Goal: Check status: Check status

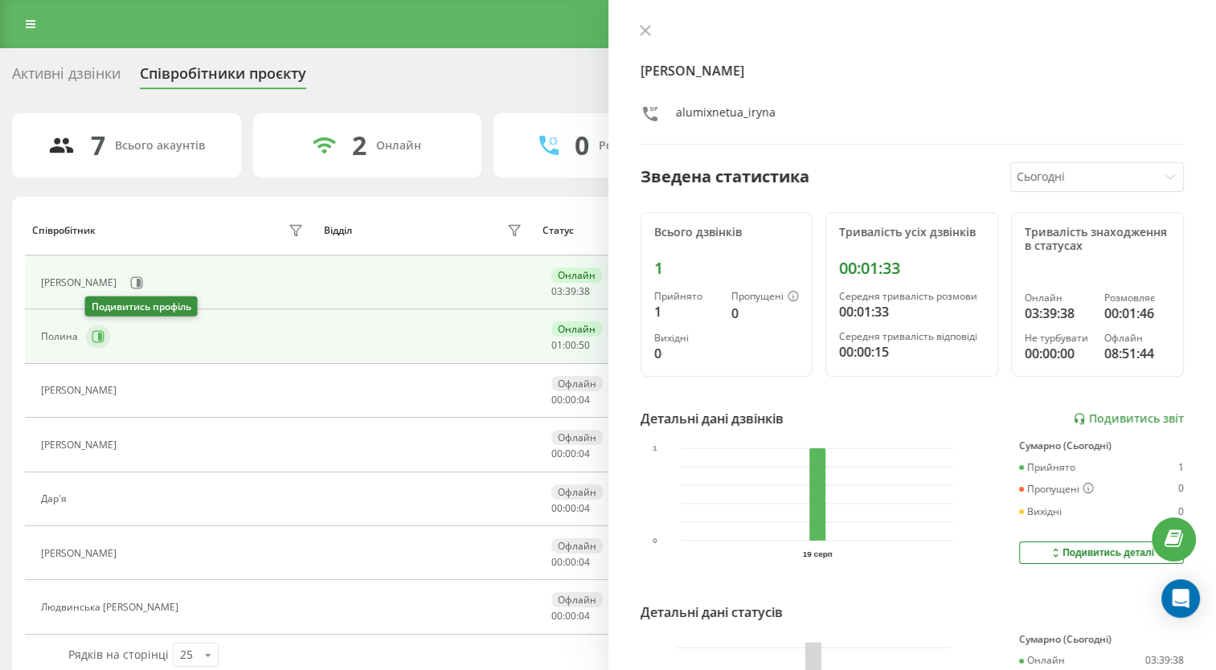
click at [92, 337] on icon at bounding box center [98, 337] width 12 height 12
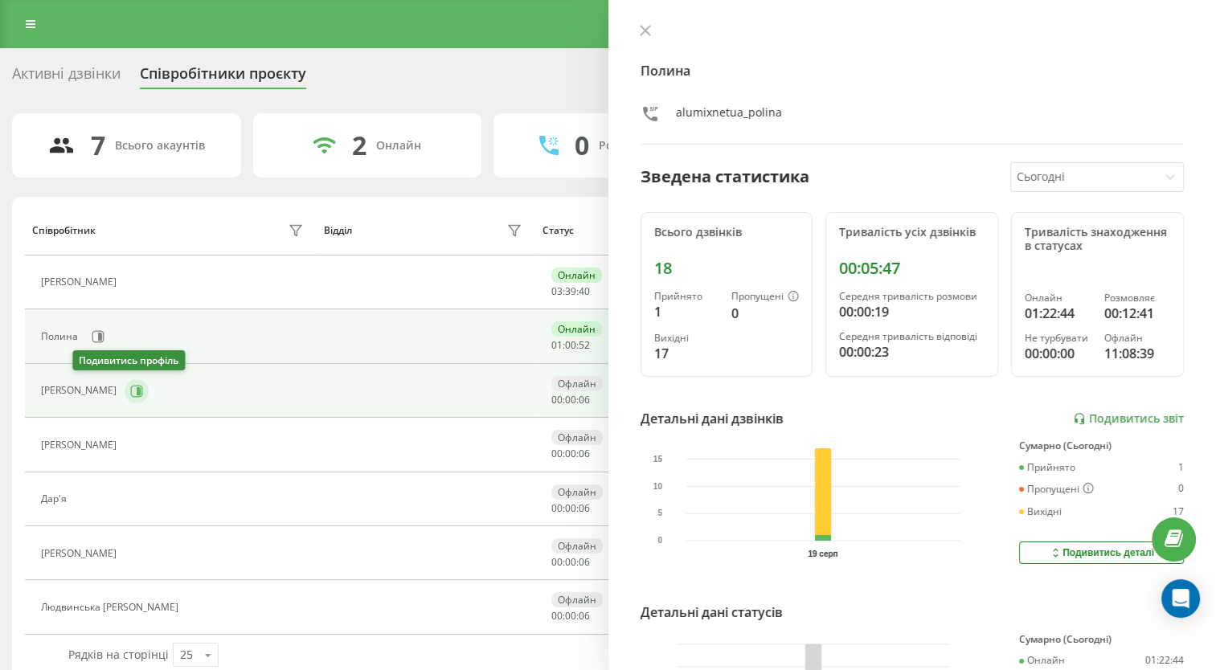
click at [137, 391] on icon at bounding box center [139, 391] width 4 height 8
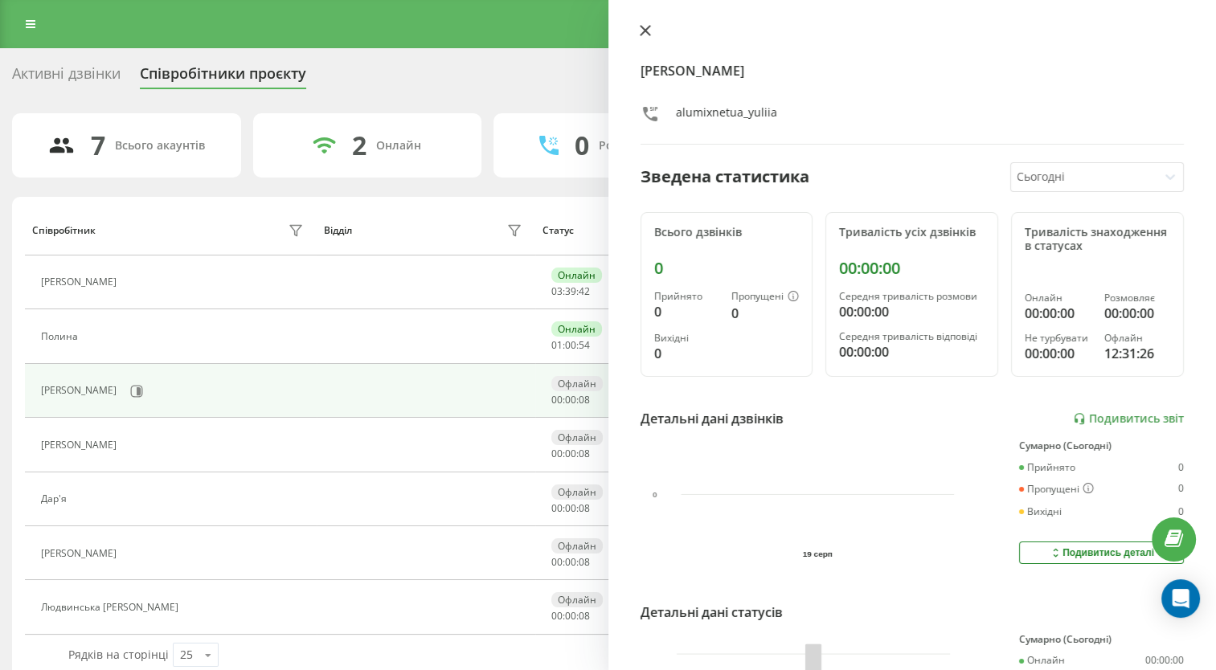
click at [644, 35] on icon at bounding box center [645, 30] width 11 height 11
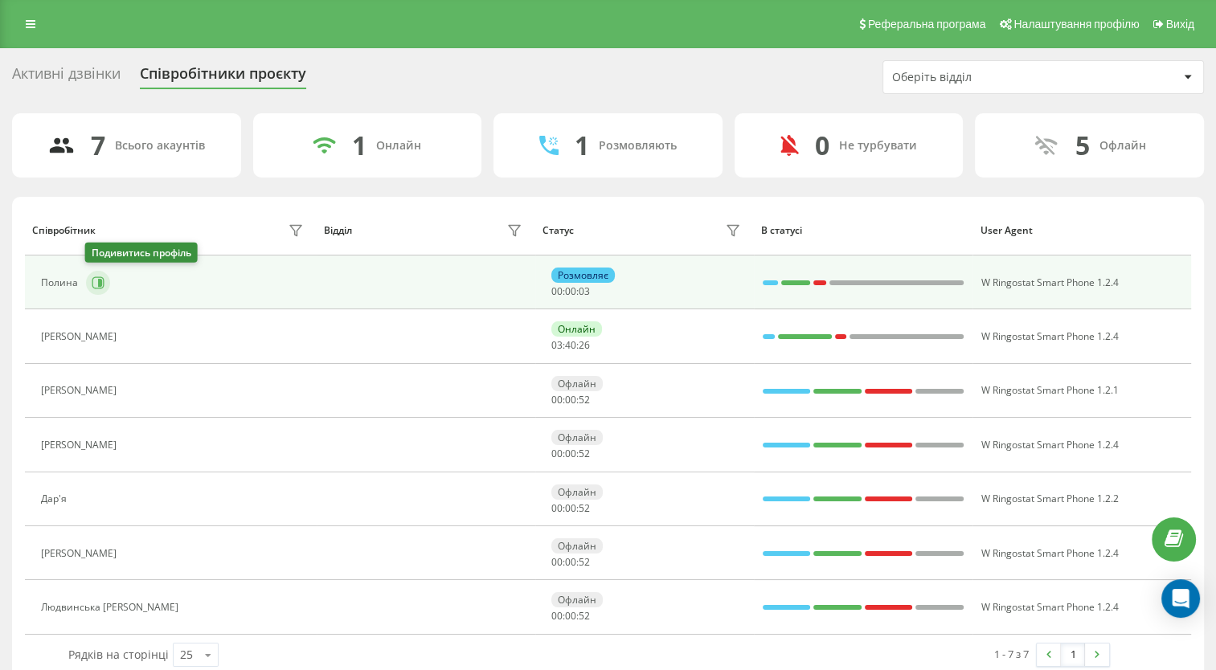
click at [94, 284] on icon at bounding box center [98, 282] width 13 height 13
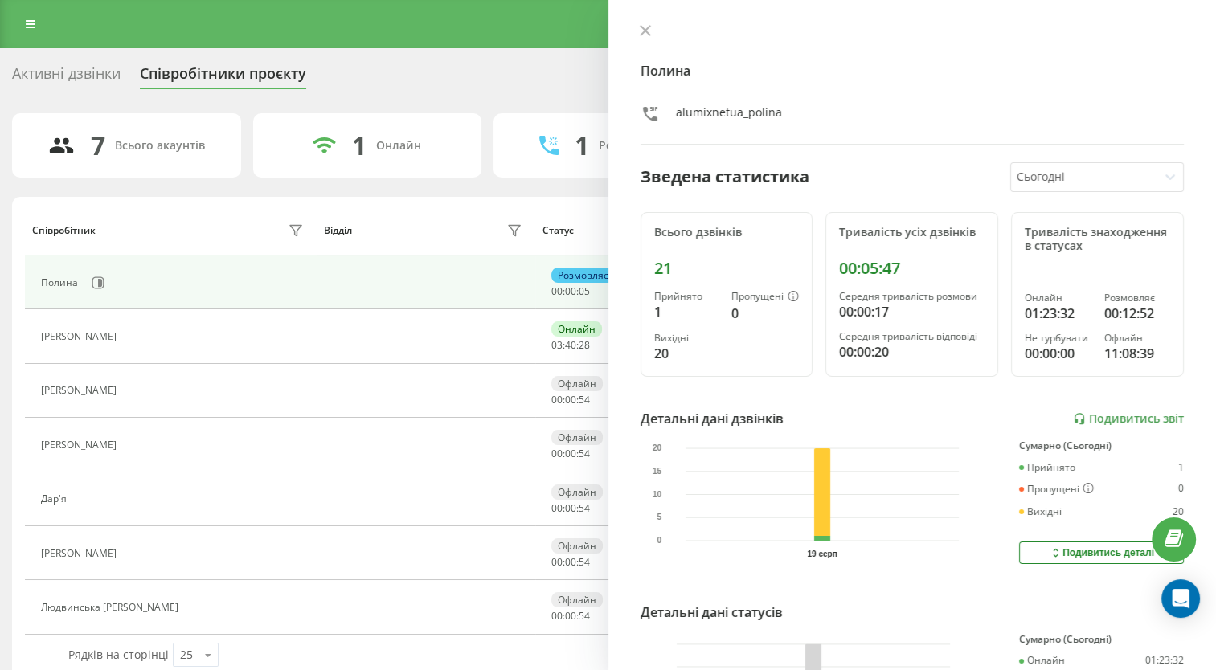
click at [641, 35] on button at bounding box center [645, 31] width 21 height 15
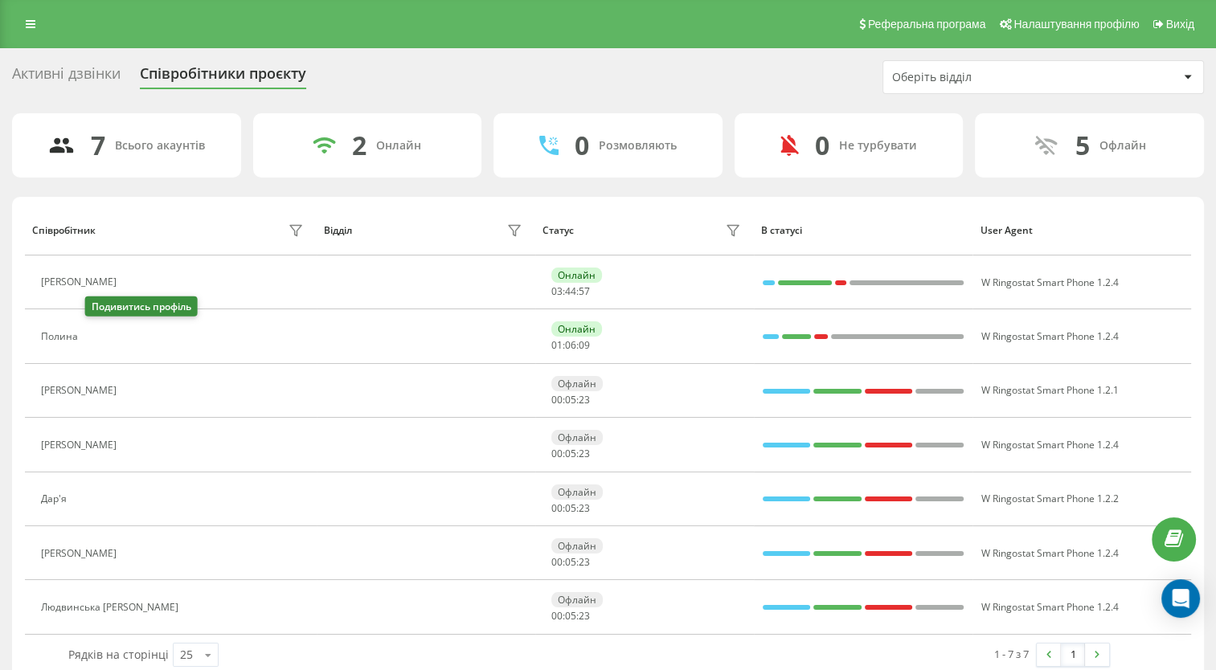
click at [102, 339] on icon at bounding box center [96, 337] width 12 height 12
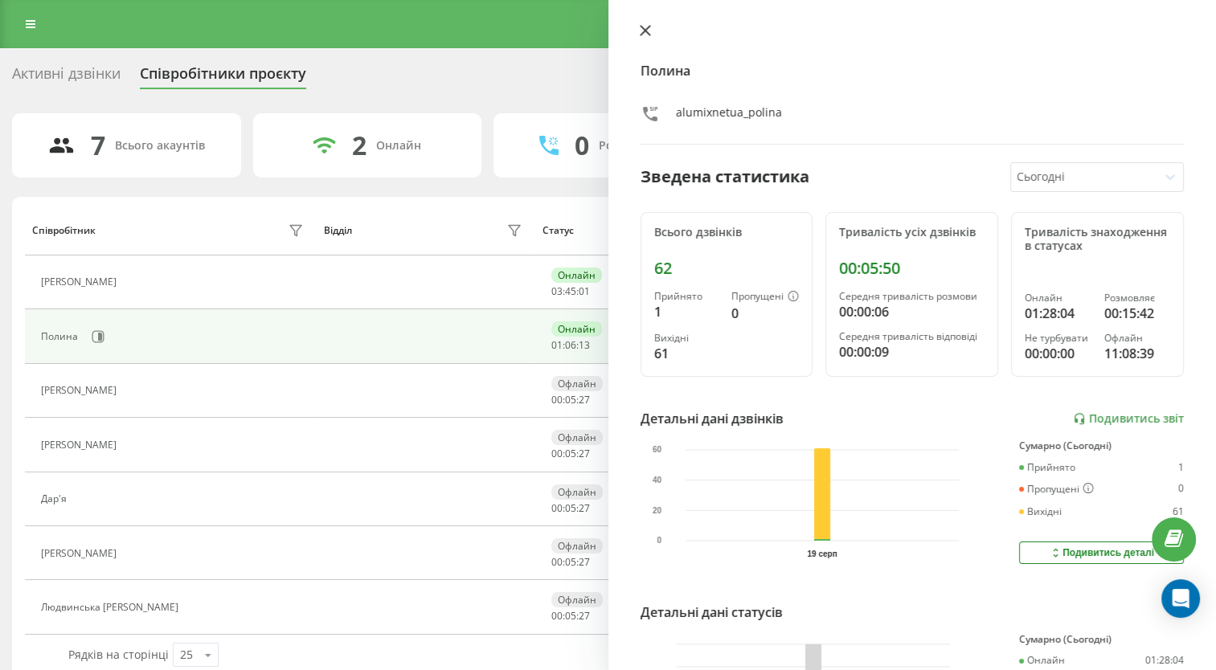
click at [644, 30] on icon at bounding box center [645, 31] width 10 height 10
